Goal: Task Accomplishment & Management: Complete application form

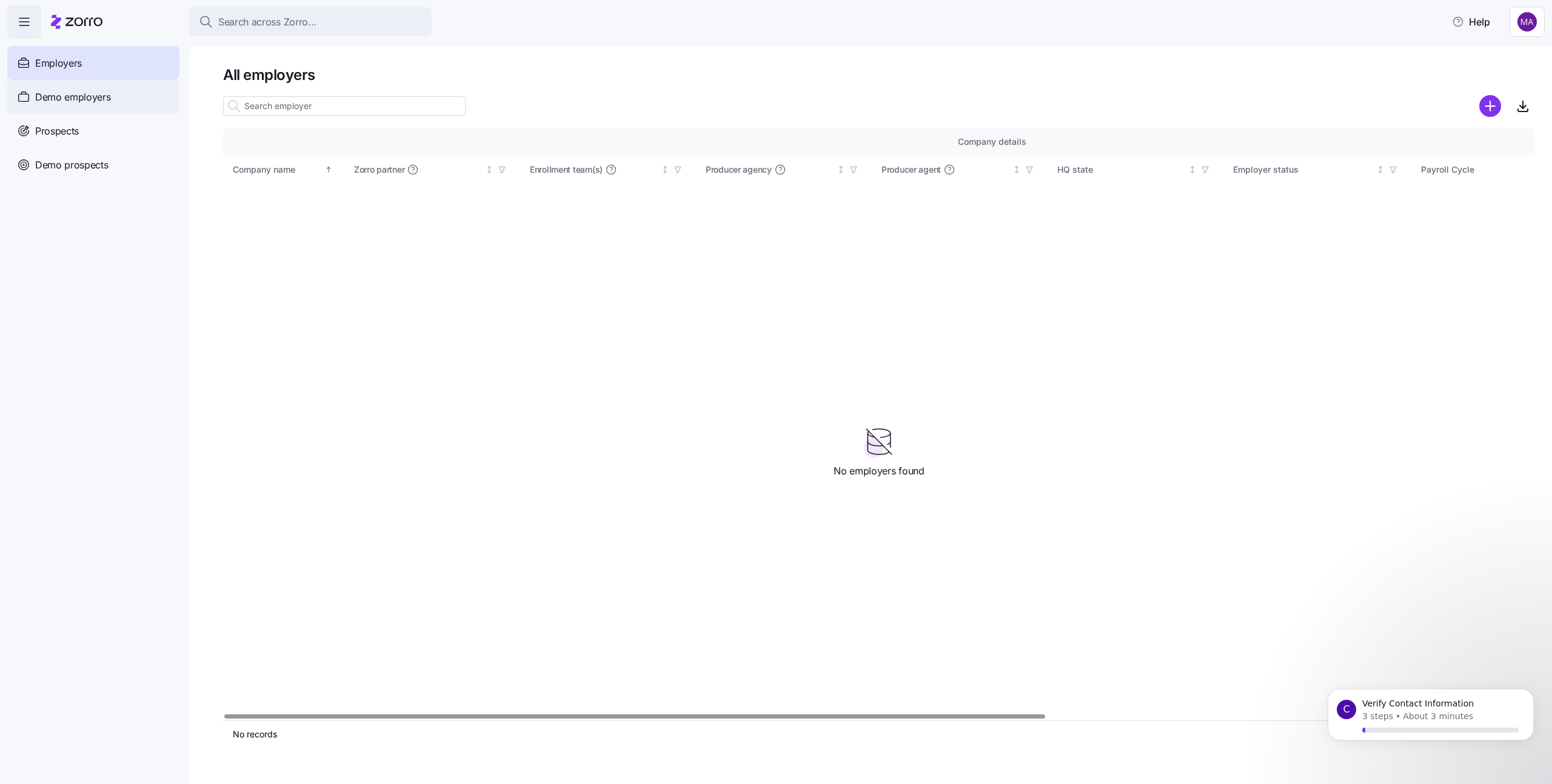
click at [71, 100] on span "Demo employers" at bounding box center [73, 98] width 76 height 15
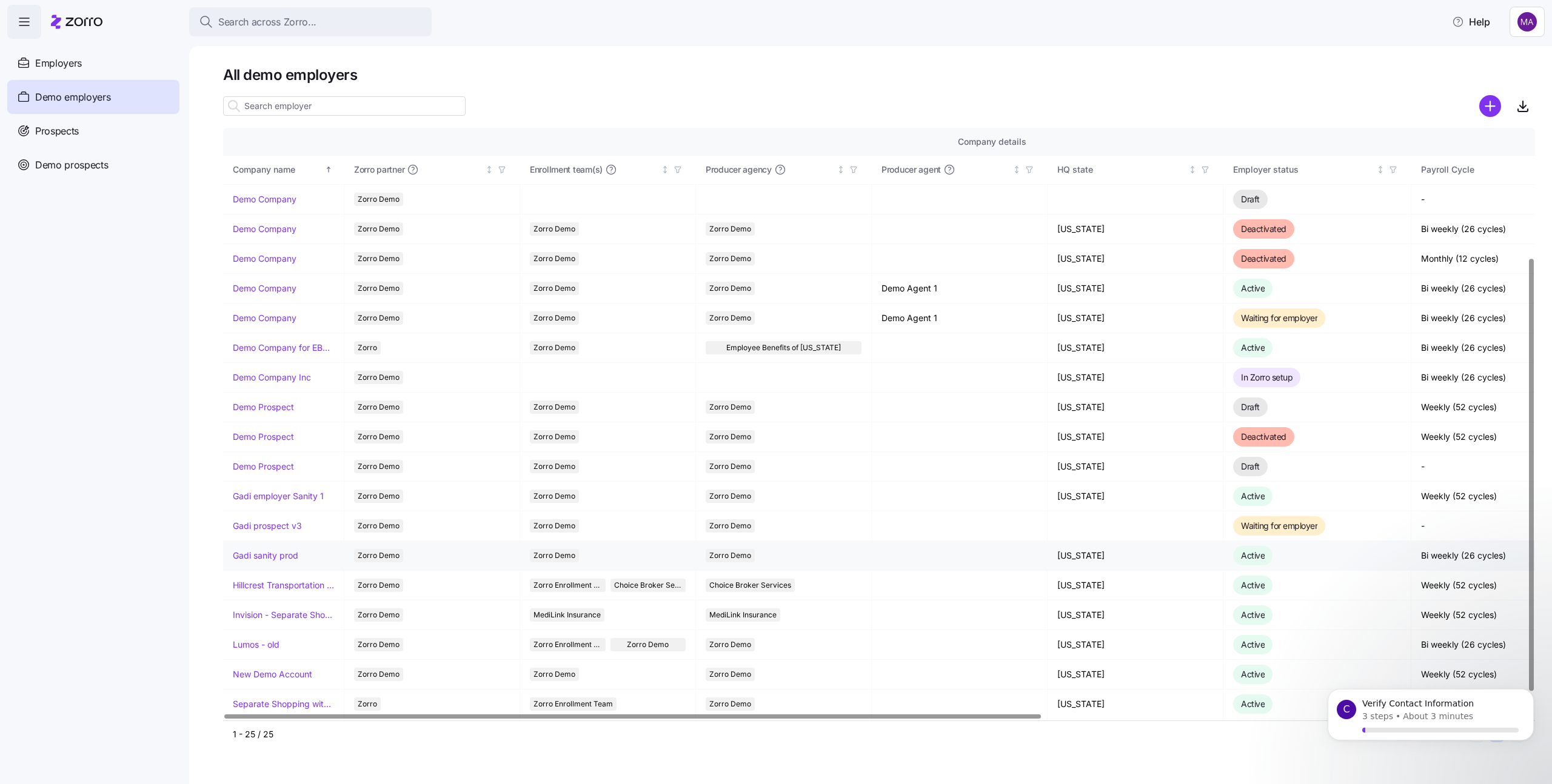
scroll to position [205, 0]
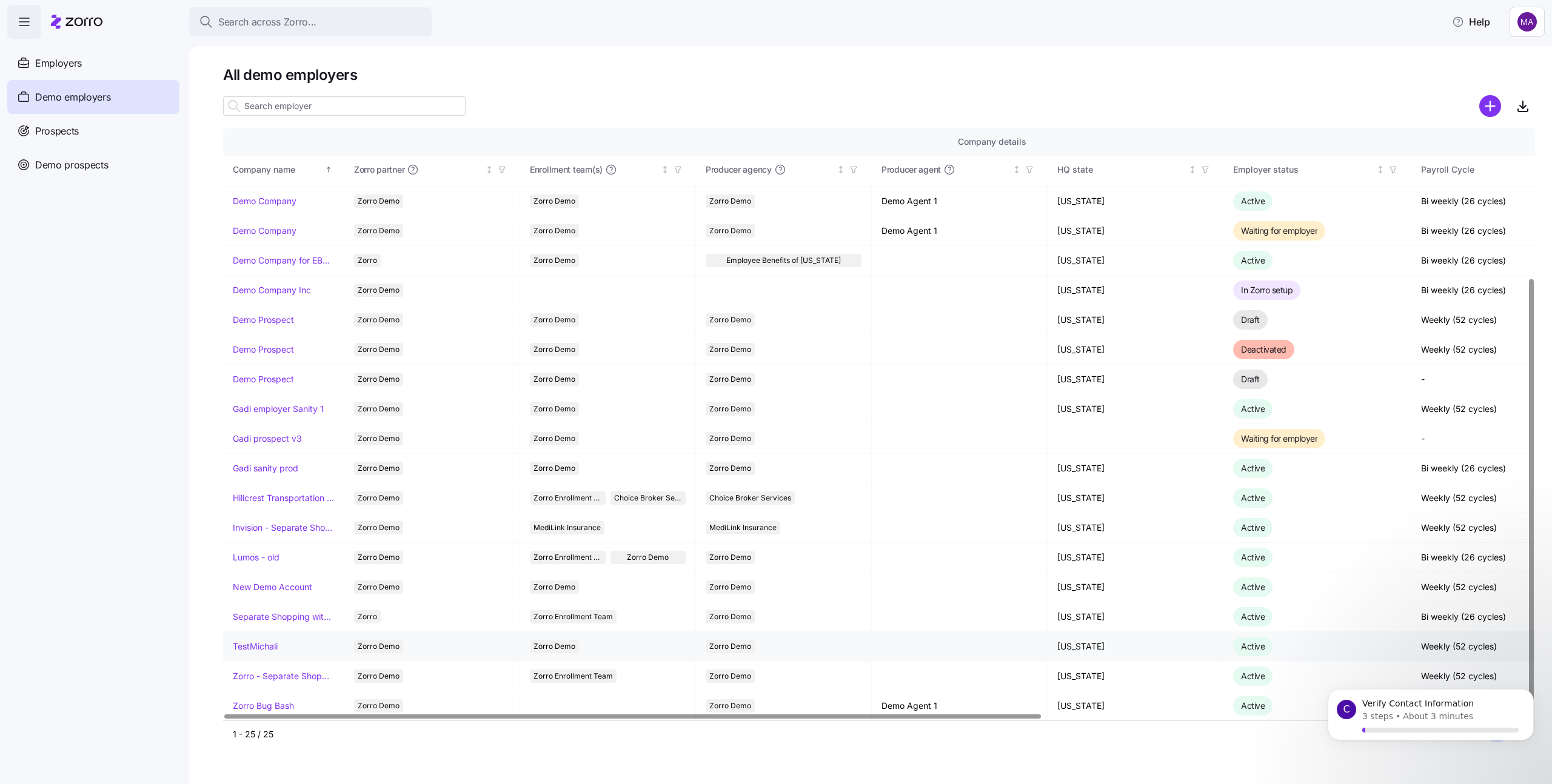
click at [273, 645] on link "TestMichali" at bounding box center [255, 647] width 45 height 12
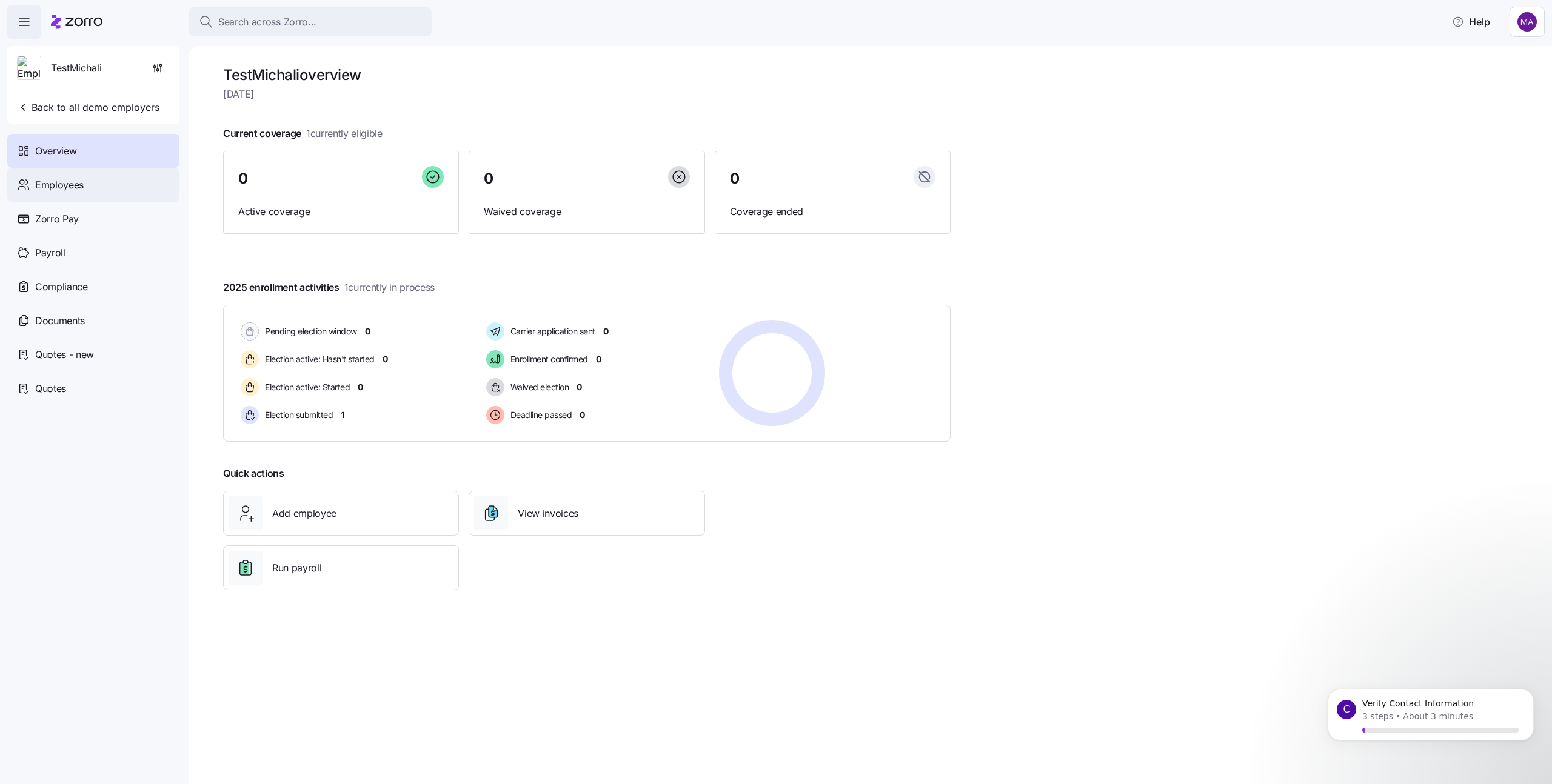
click at [107, 188] on div "Employees" at bounding box center [93, 184] width 172 height 34
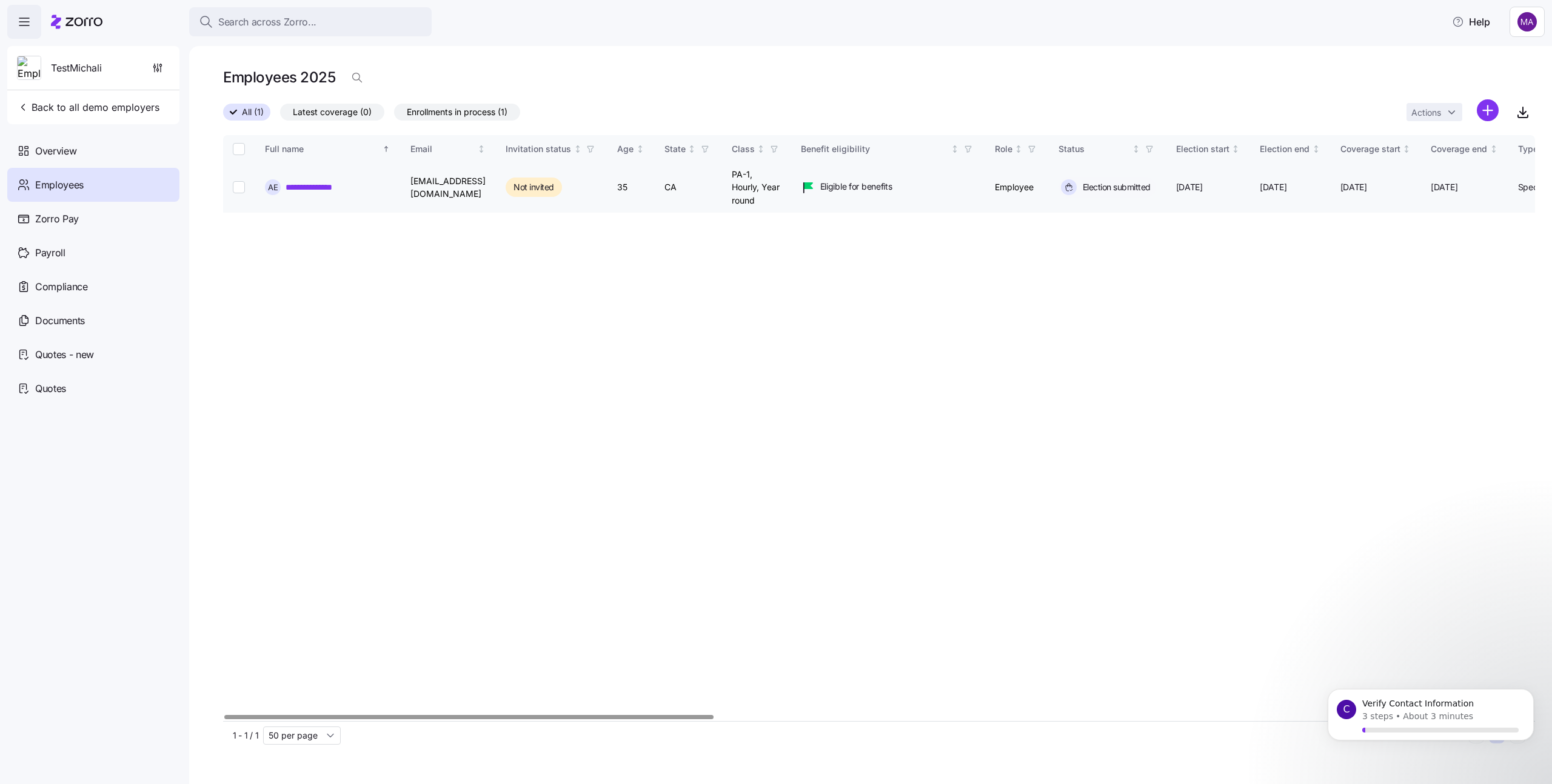
click at [304, 184] on link "**********" at bounding box center [315, 187] width 58 height 12
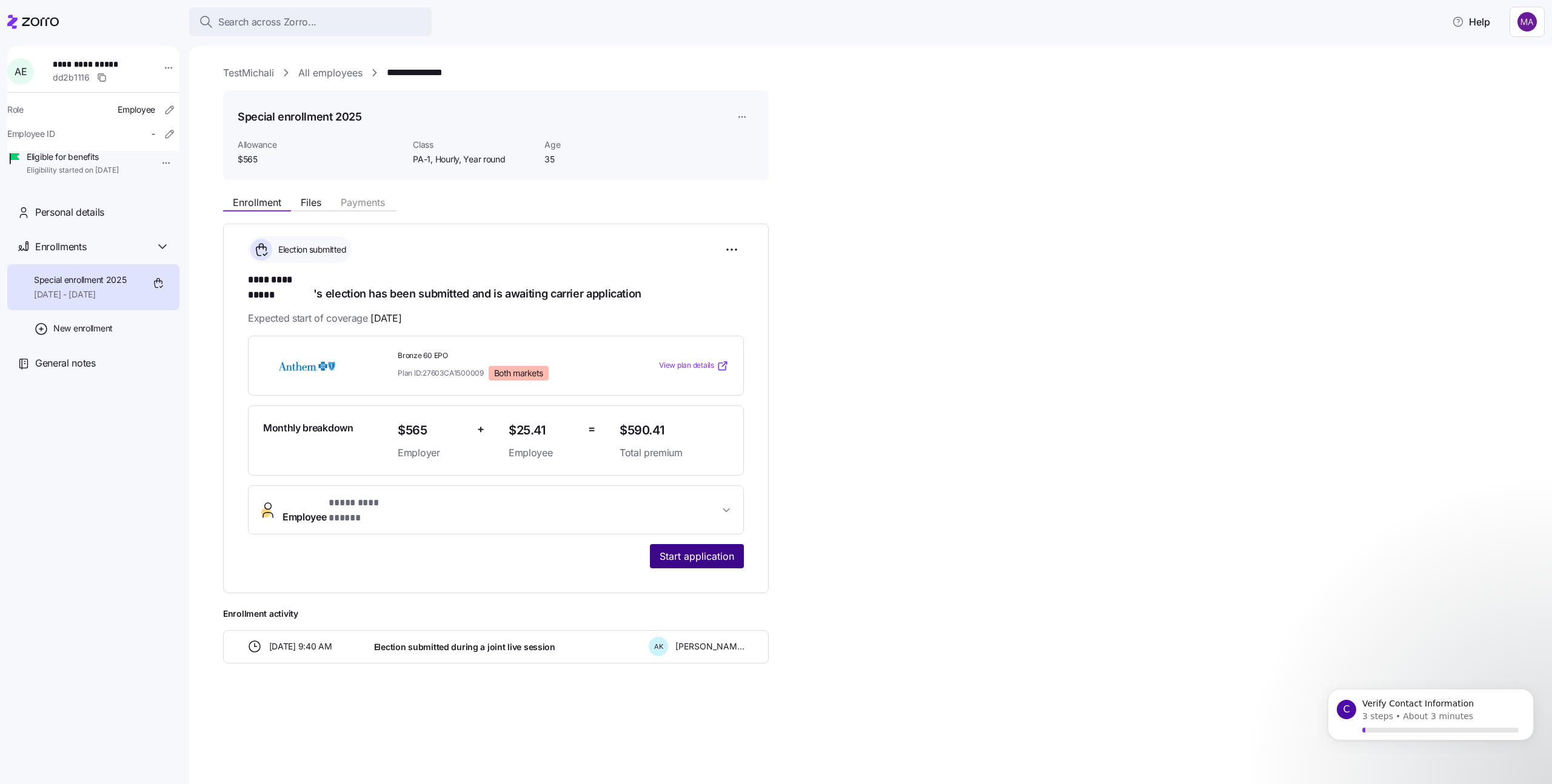
click at [680, 549] on span "Start application" at bounding box center [697, 556] width 75 height 15
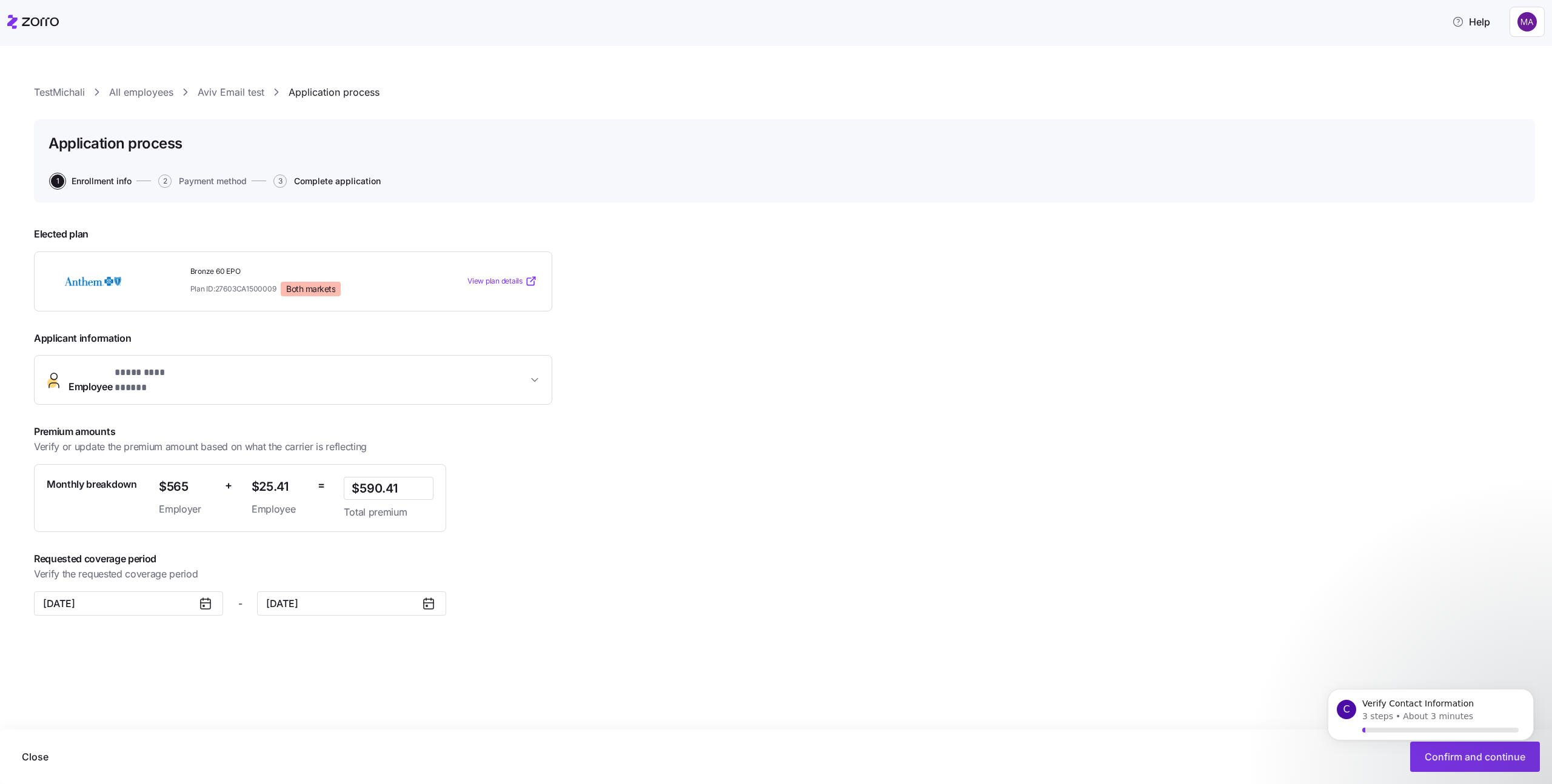
click at [364, 181] on span "Complete application" at bounding box center [337, 181] width 87 height 8
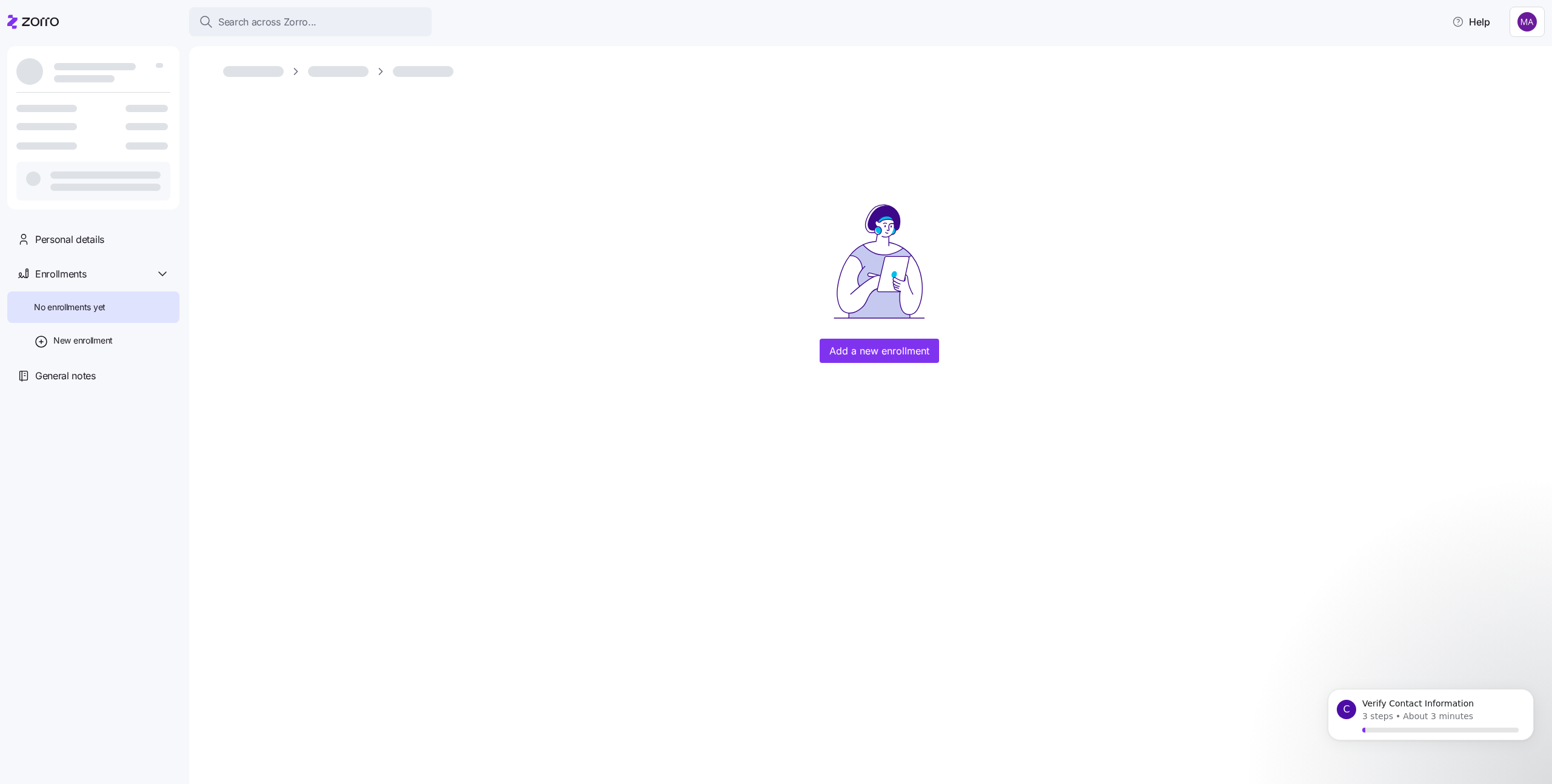
click at [1535, 27] on html "Search across Zorro... Help Personal details Enrollments No enrollments yet New…" at bounding box center [776, 388] width 1552 height 777
click at [1504, 101] on div "Log out" at bounding box center [1499, 93] width 82 height 19
